Goal: Ask a question

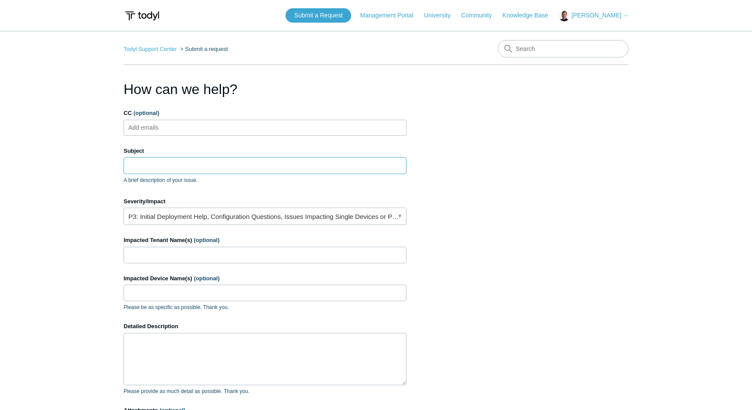
click at [191, 166] on input "Subject" at bounding box center [265, 165] width 283 height 17
click at [128, 163] on input "Games" at bounding box center [265, 165] width 283 height 17
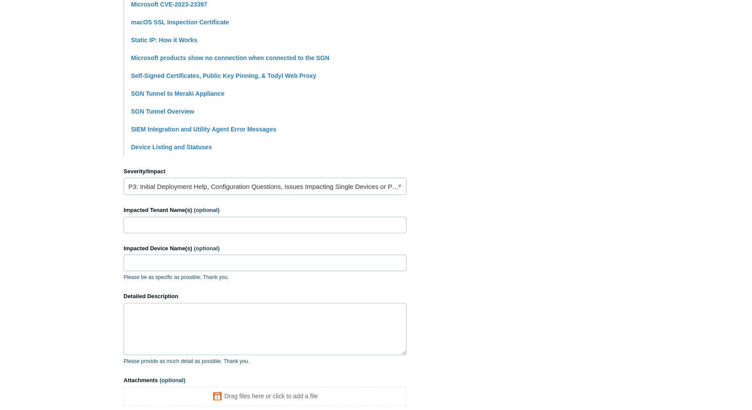
scroll to position [228, 0]
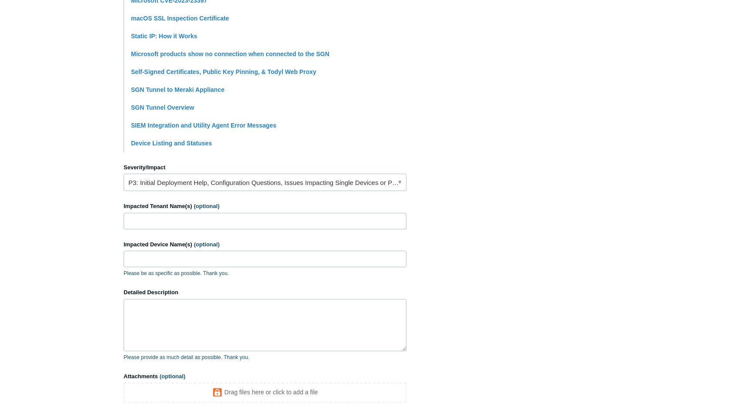
type input "Online Games"
click at [184, 182] on link "P3: Initial Deployment Help, Configuration Questions, Issues Impacting Single D…" at bounding box center [265, 182] width 283 height 17
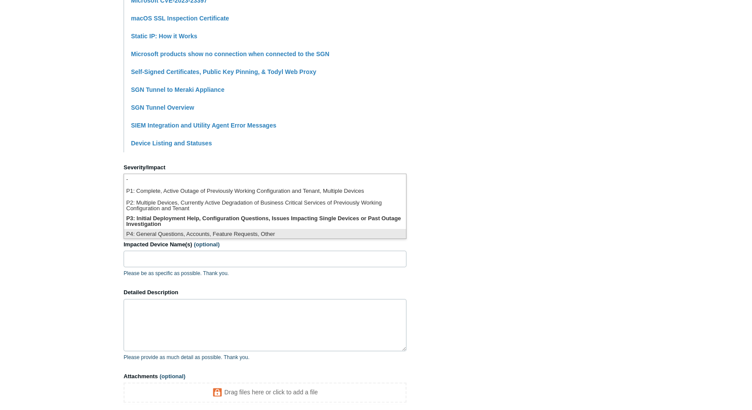
scroll to position [2, 0]
click at [238, 229] on li "P4: General Questions, Accounts, Feature Requests, Other" at bounding box center [265, 233] width 282 height 12
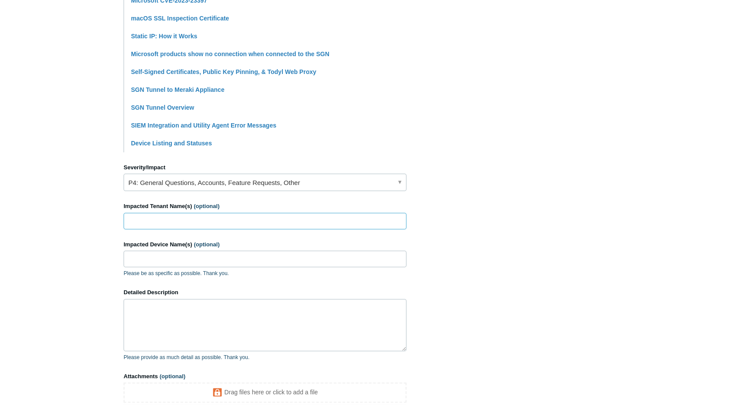
click at [181, 222] on input "Impacted Tenant Name(s) (optional)" at bounding box center [265, 221] width 283 height 17
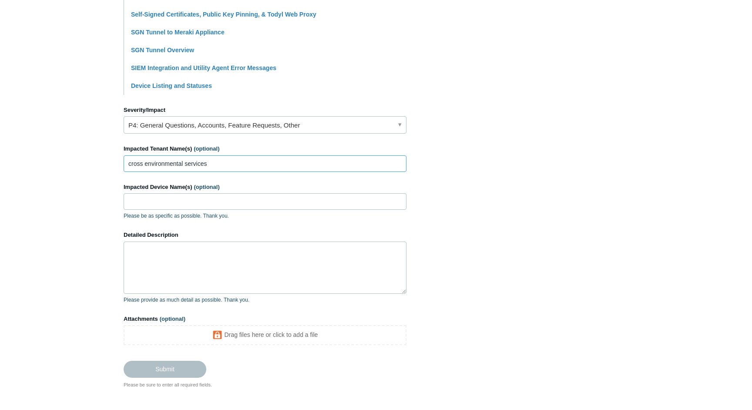
scroll to position [285, 0]
type input "cross environmental services"
click at [186, 249] on textarea "Detailed Description" at bounding box center [265, 267] width 283 height 52
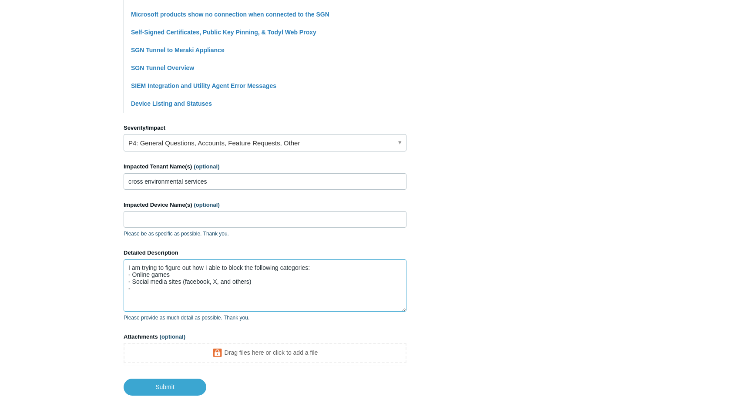
scroll to position [266, 0]
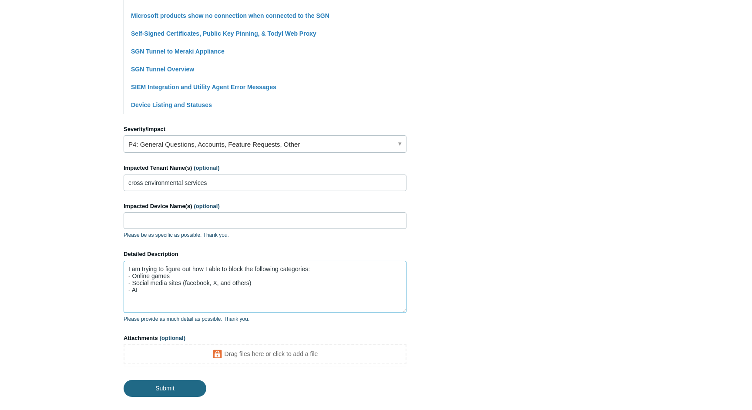
type textarea "I am trying to figure out how I able to block the following categories: - Onlin…"
drag, startPoint x: 168, startPoint y: 393, endPoint x: 187, endPoint y: 364, distance: 35.2
click at [168, 393] on input "Submit" at bounding box center [165, 388] width 83 height 17
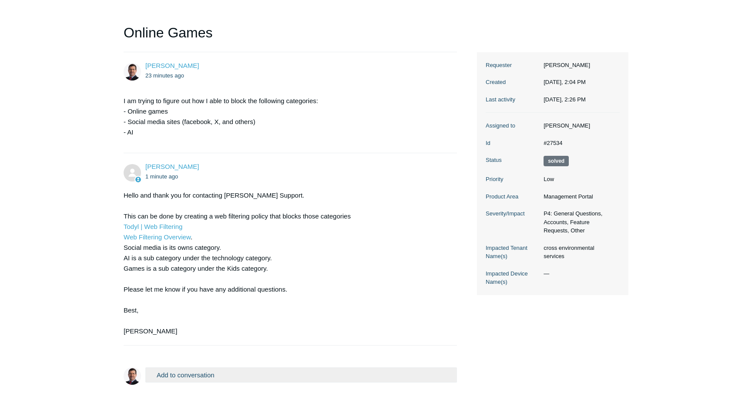
scroll to position [111, 0]
